Goal: Task Accomplishment & Management: Manage account settings

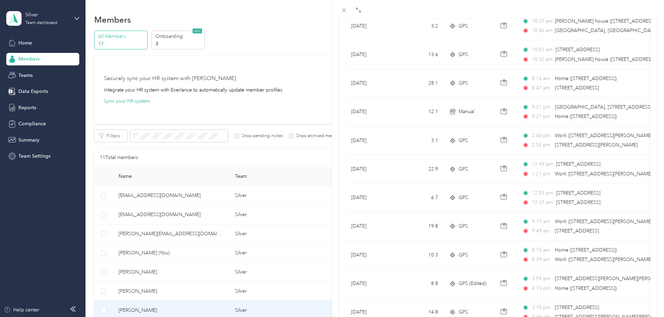
scroll to position [243, 0]
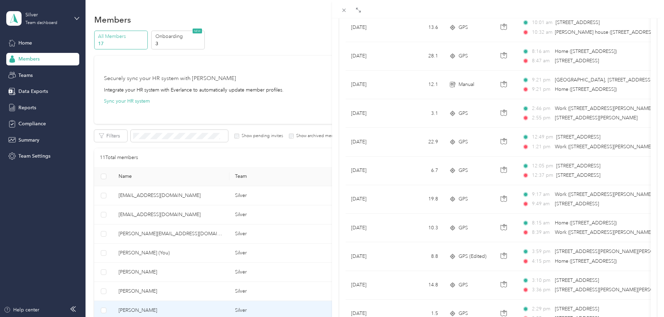
click at [92, 140] on div "[PERSON_NAME] Trips Expenses Reports Member info Program Commute Rates Work hou…" at bounding box center [332, 158] width 664 height 317
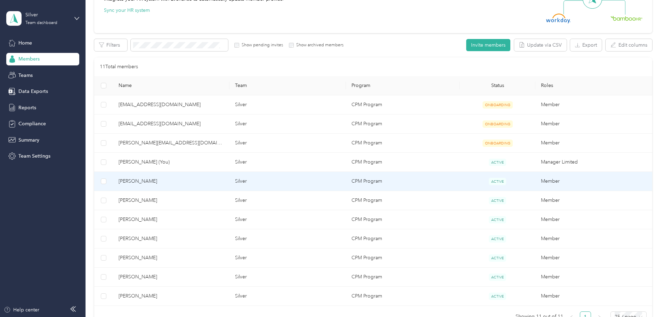
scroll to position [104, 0]
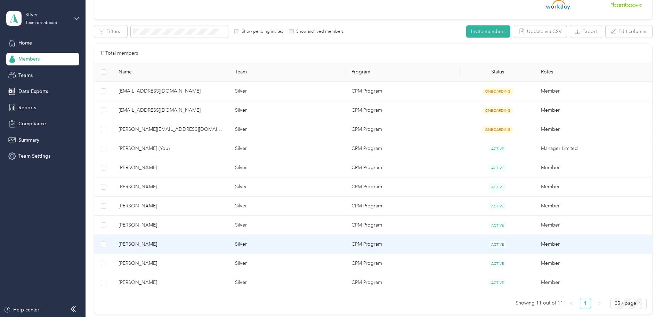
click at [213, 246] on span "[PERSON_NAME]" at bounding box center [171, 244] width 105 height 8
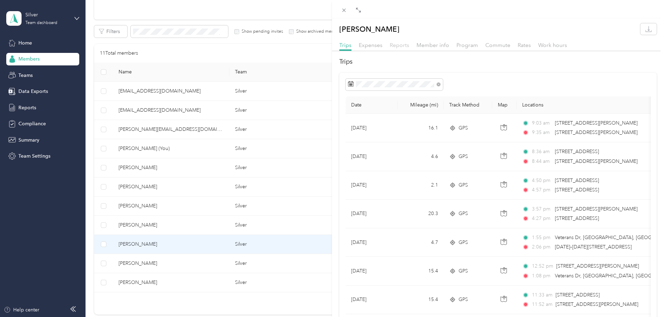
click at [401, 43] on span "Reports" at bounding box center [399, 45] width 19 height 7
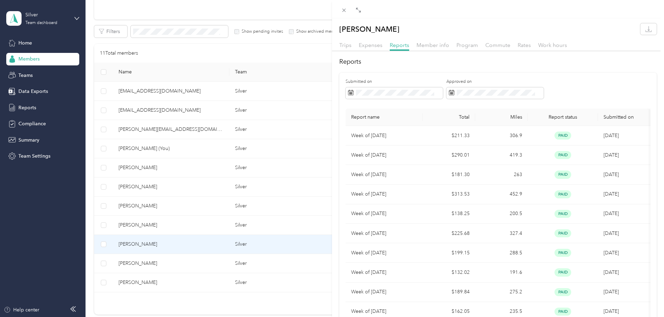
click at [351, 48] on div "Trips" at bounding box center [345, 45] width 12 height 9
